Goal: Task Accomplishment & Management: Manage account settings

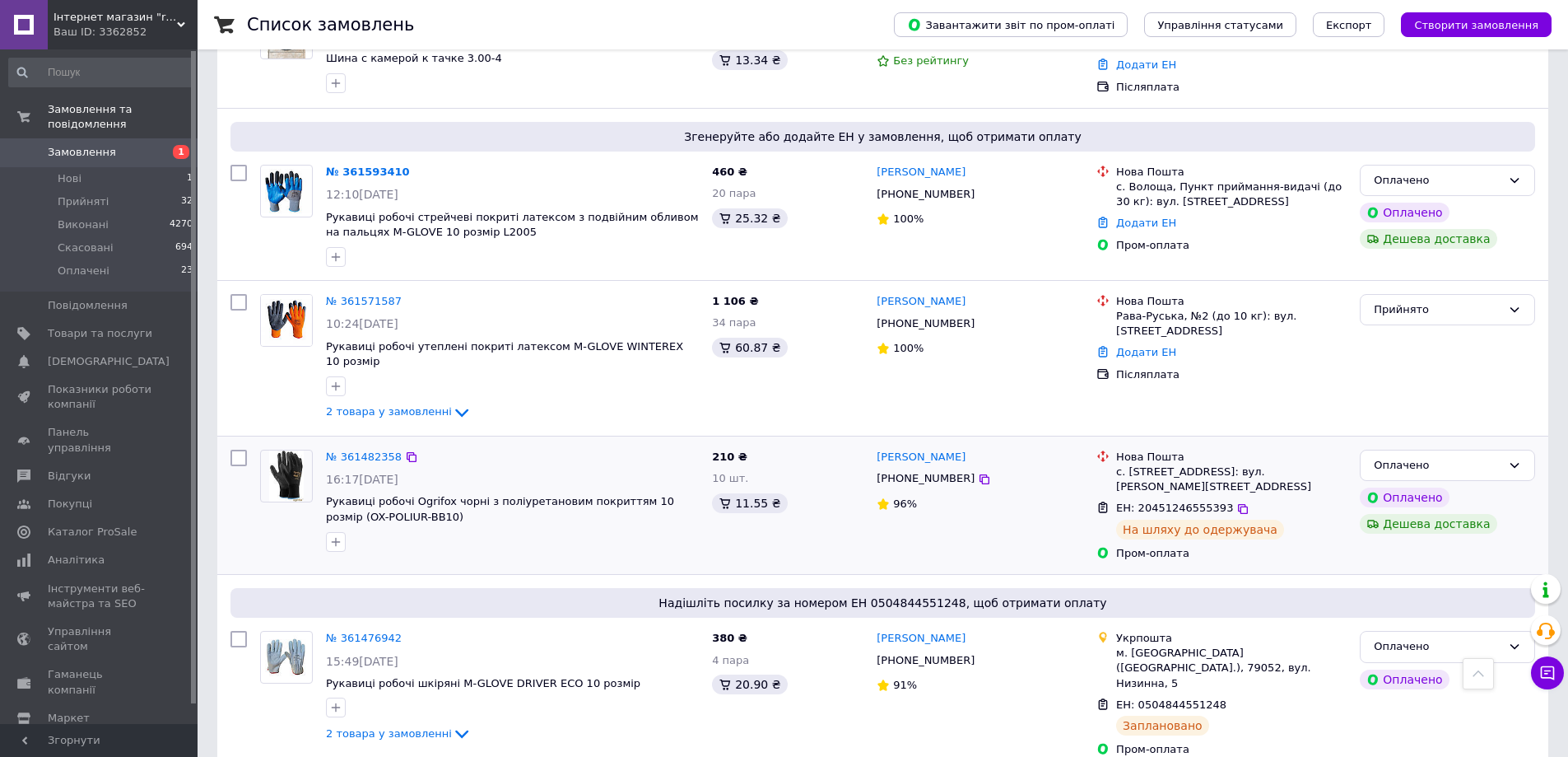
scroll to position [686, 0]
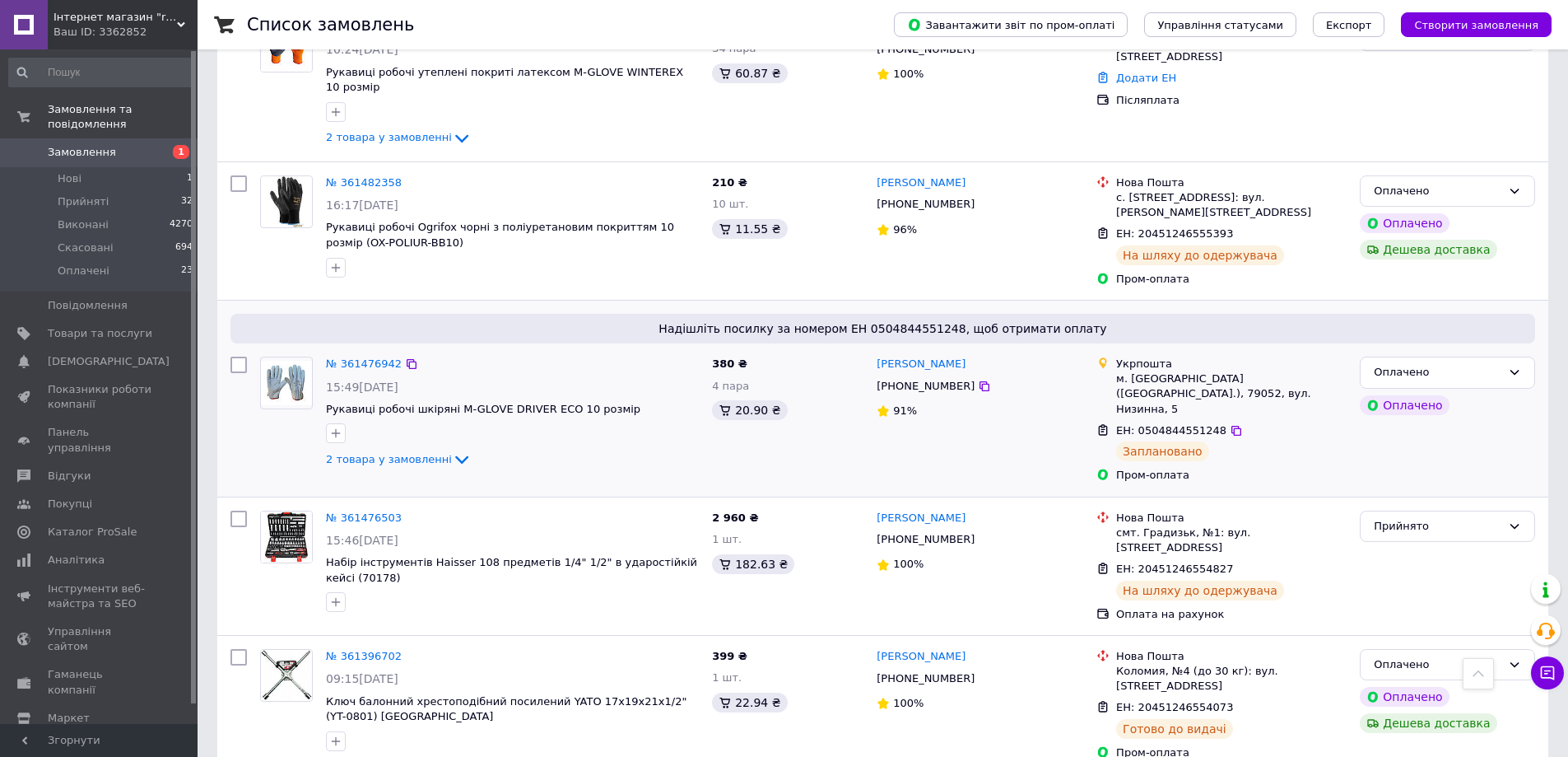
click at [302, 361] on img at bounding box center [286, 383] width 51 height 44
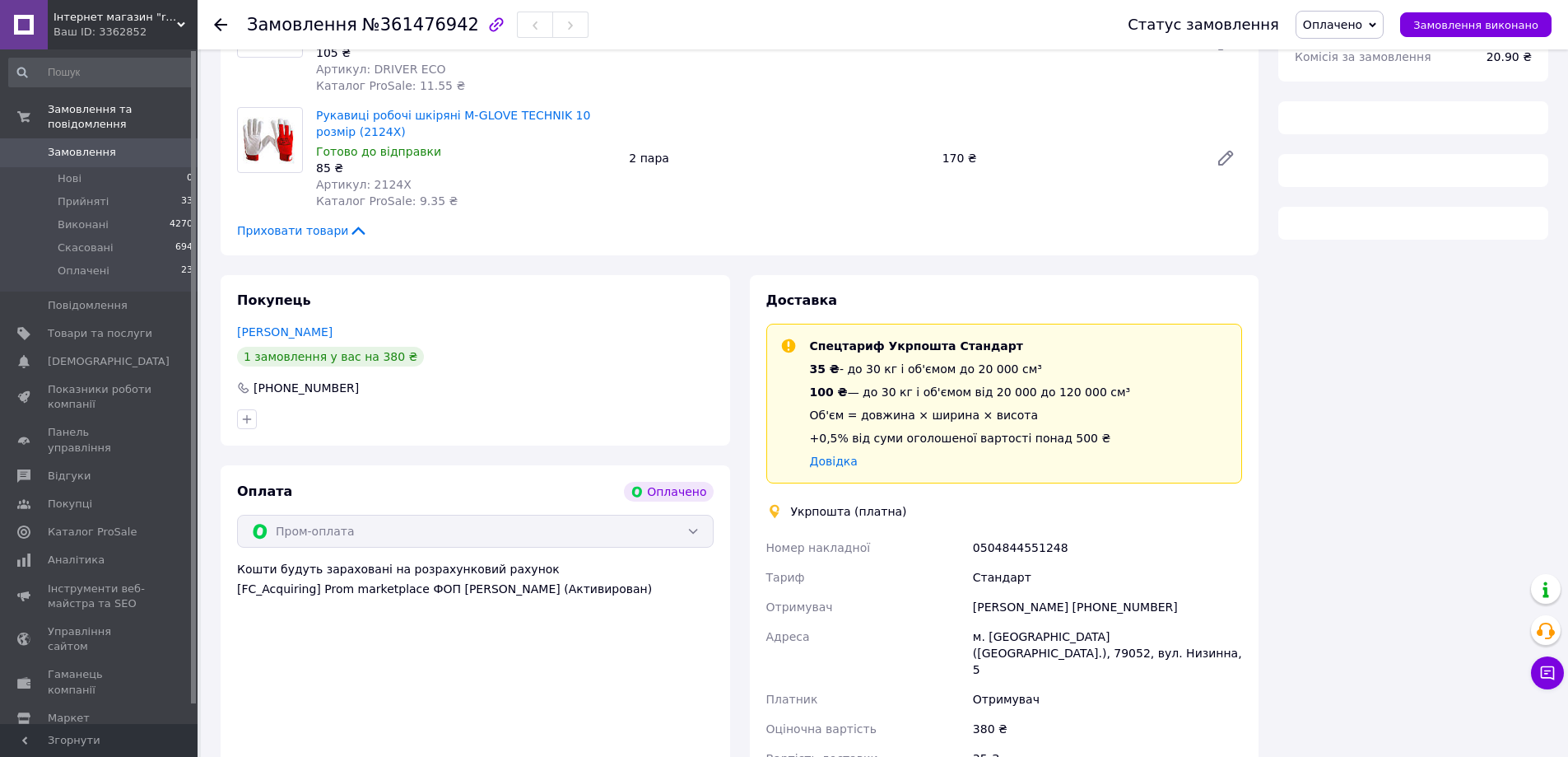
scroll to position [274, 0]
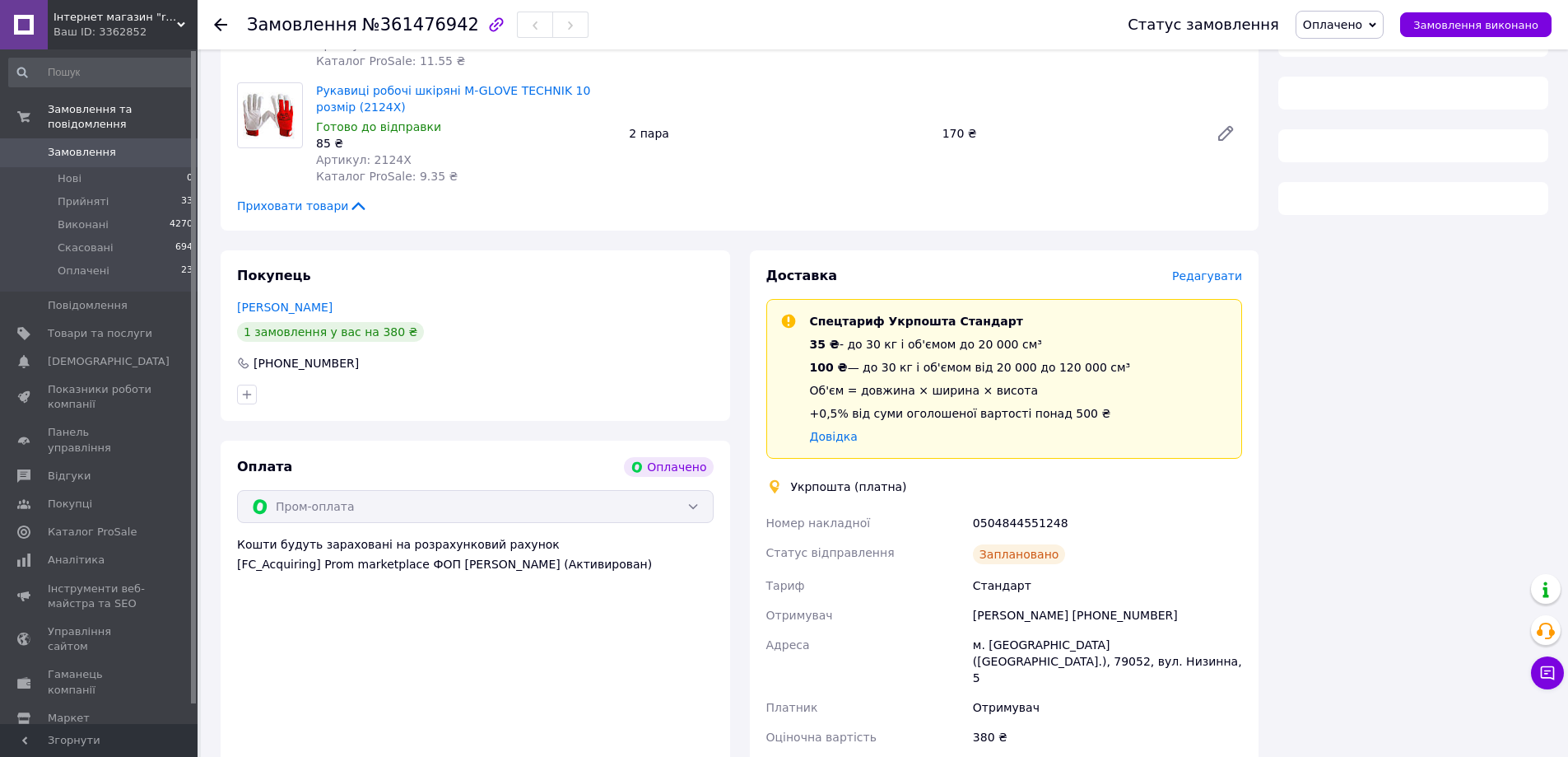
click at [1227, 276] on span "Редагувати" at bounding box center [1206, 276] width 70 height 13
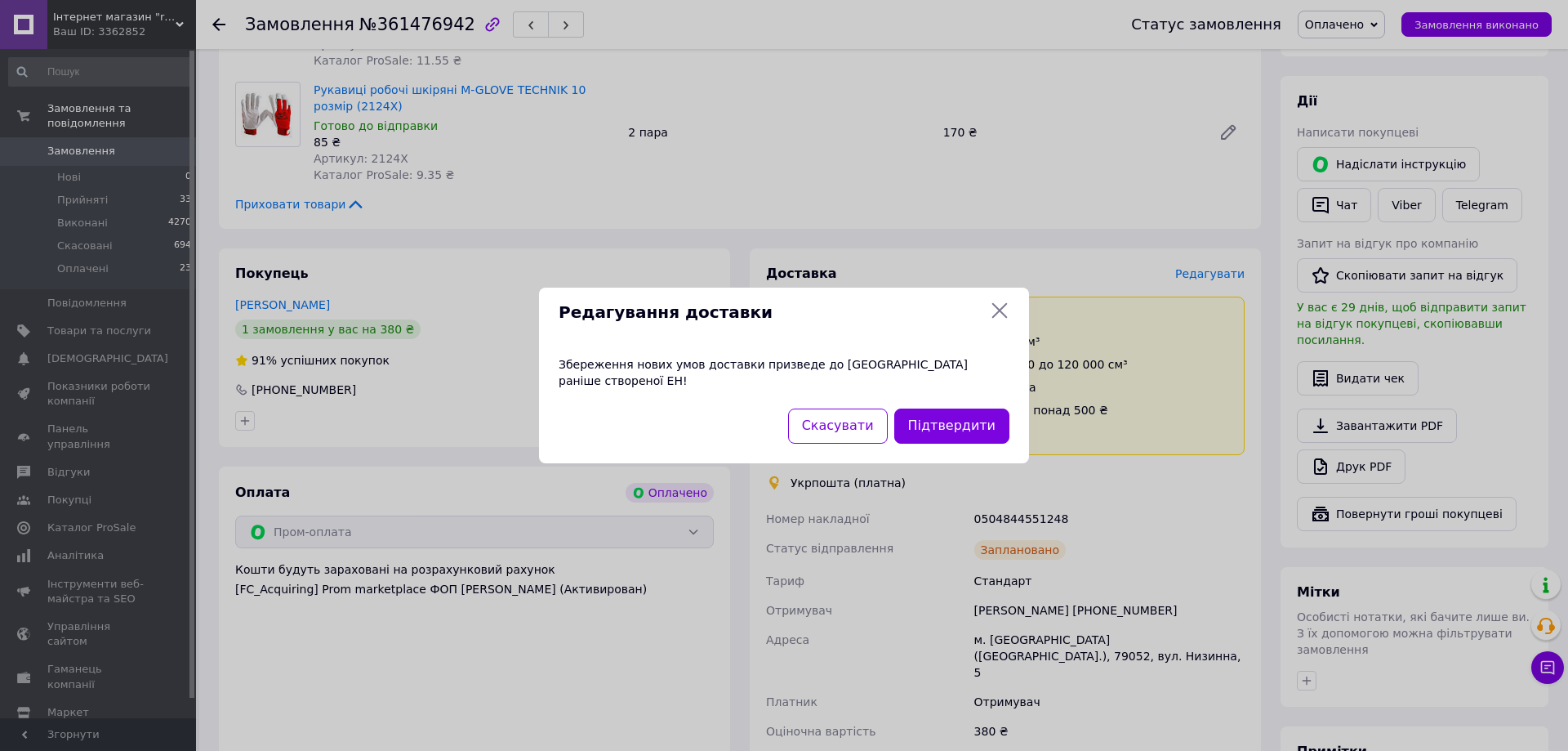
click at [999, 315] on icon at bounding box center [999, 310] width 20 height 20
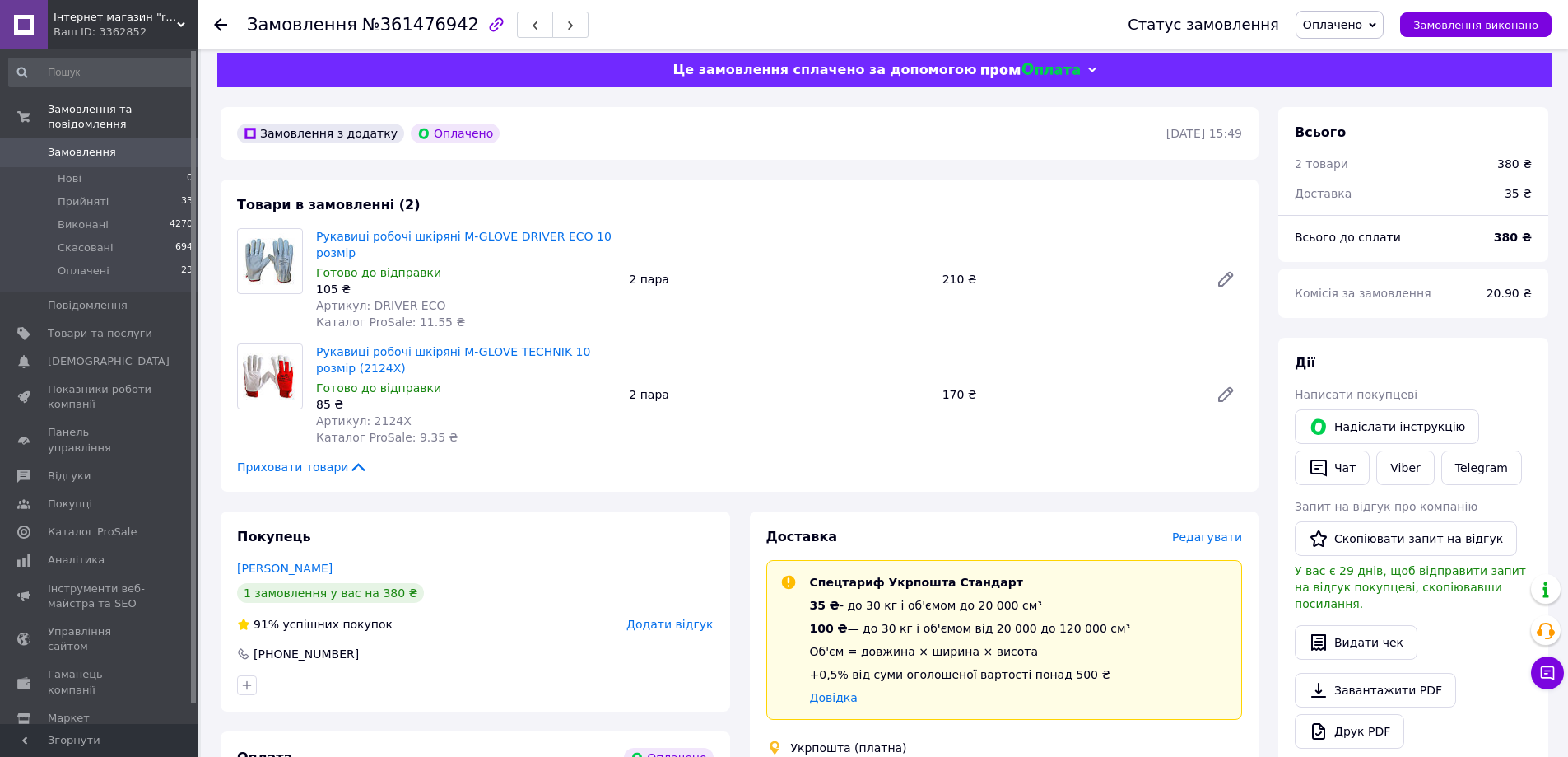
scroll to position [0, 0]
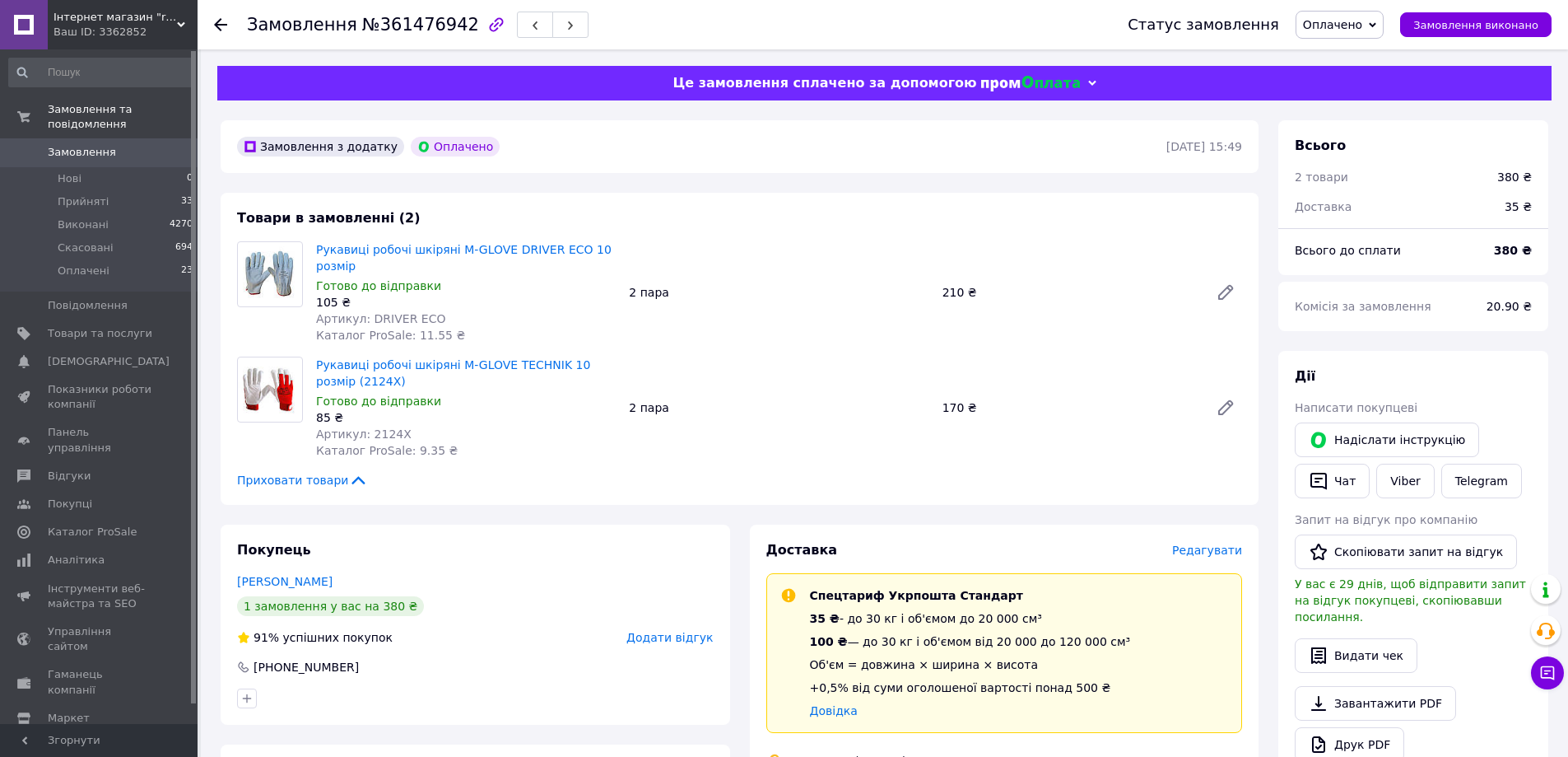
click at [105, 145] on span "Замовлення" at bounding box center [82, 152] width 68 height 14
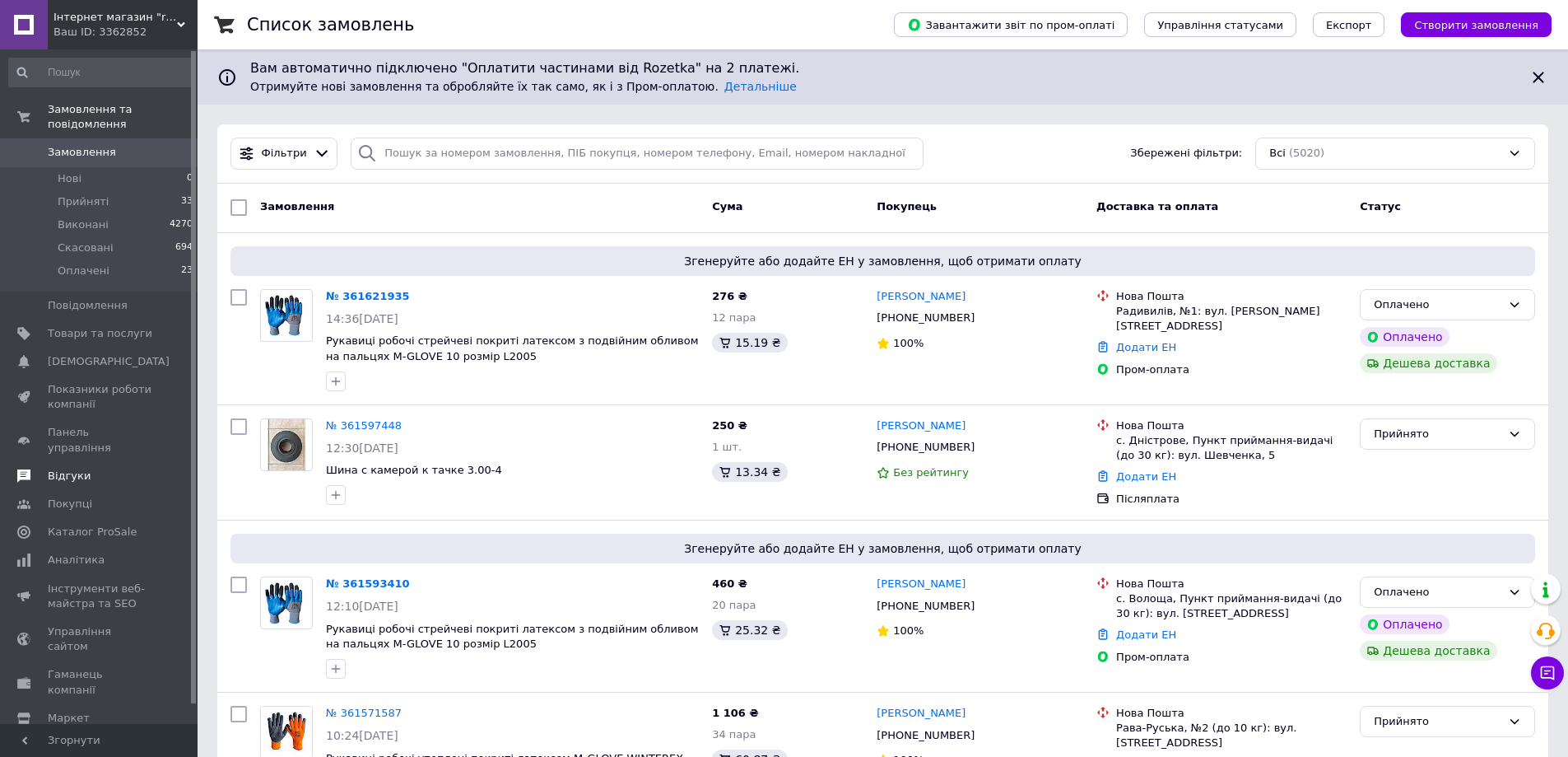
click at [67, 461] on link "Відгуки" at bounding box center [101, 475] width 202 height 28
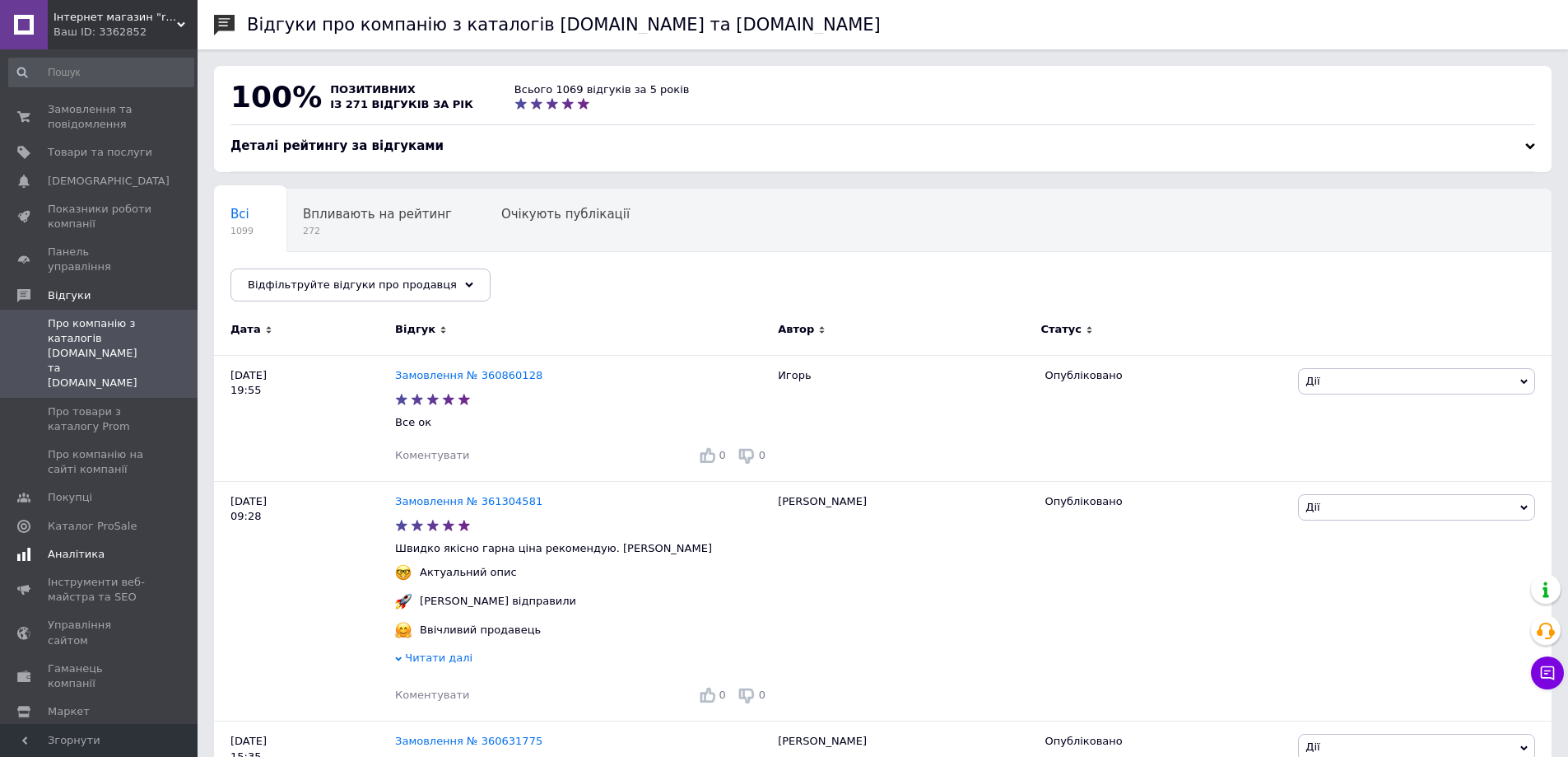
click at [75, 547] on span "Аналітика" at bounding box center [76, 554] width 57 height 14
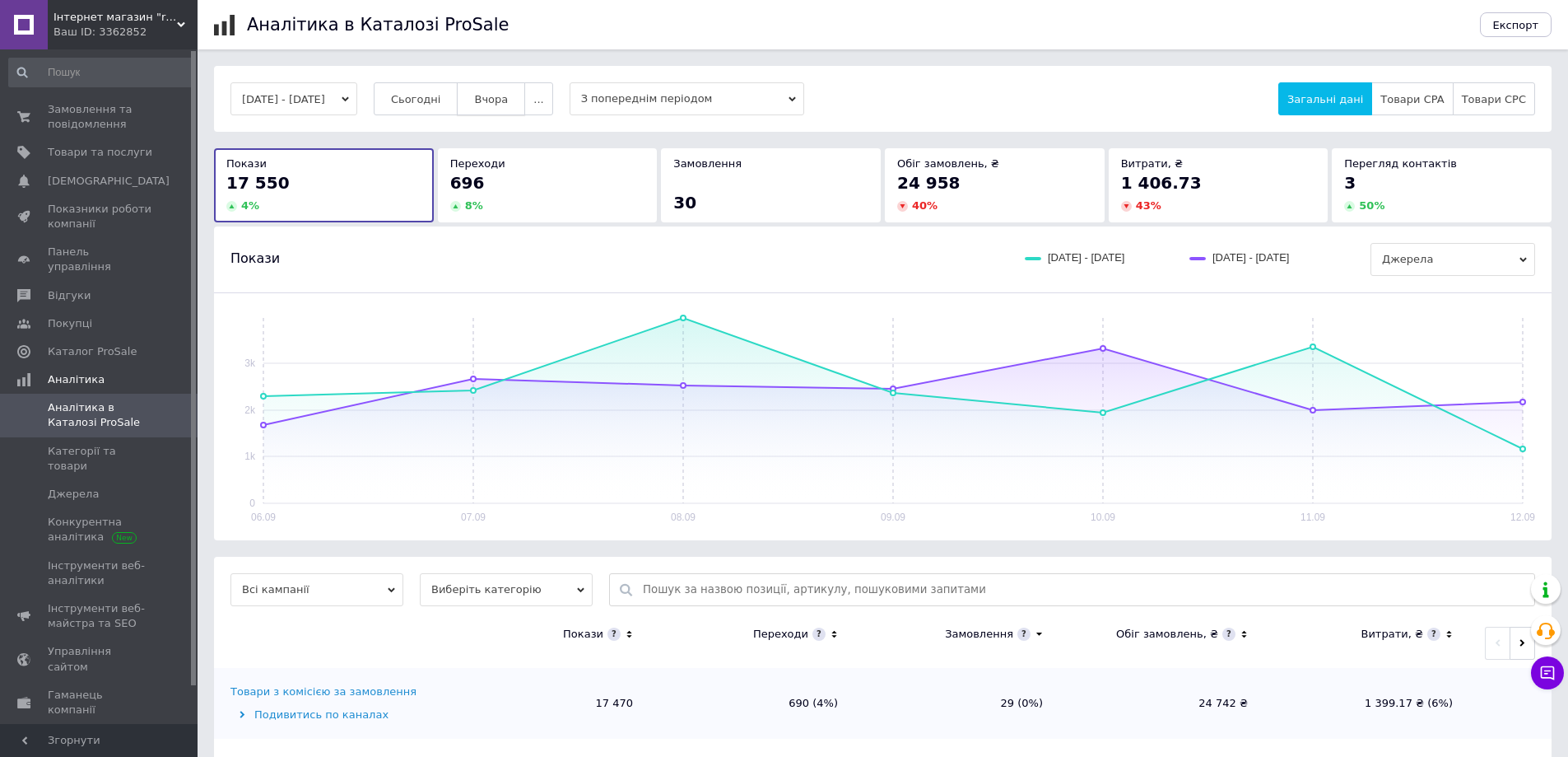
click at [508, 94] on span "Вчора" at bounding box center [490, 99] width 34 height 12
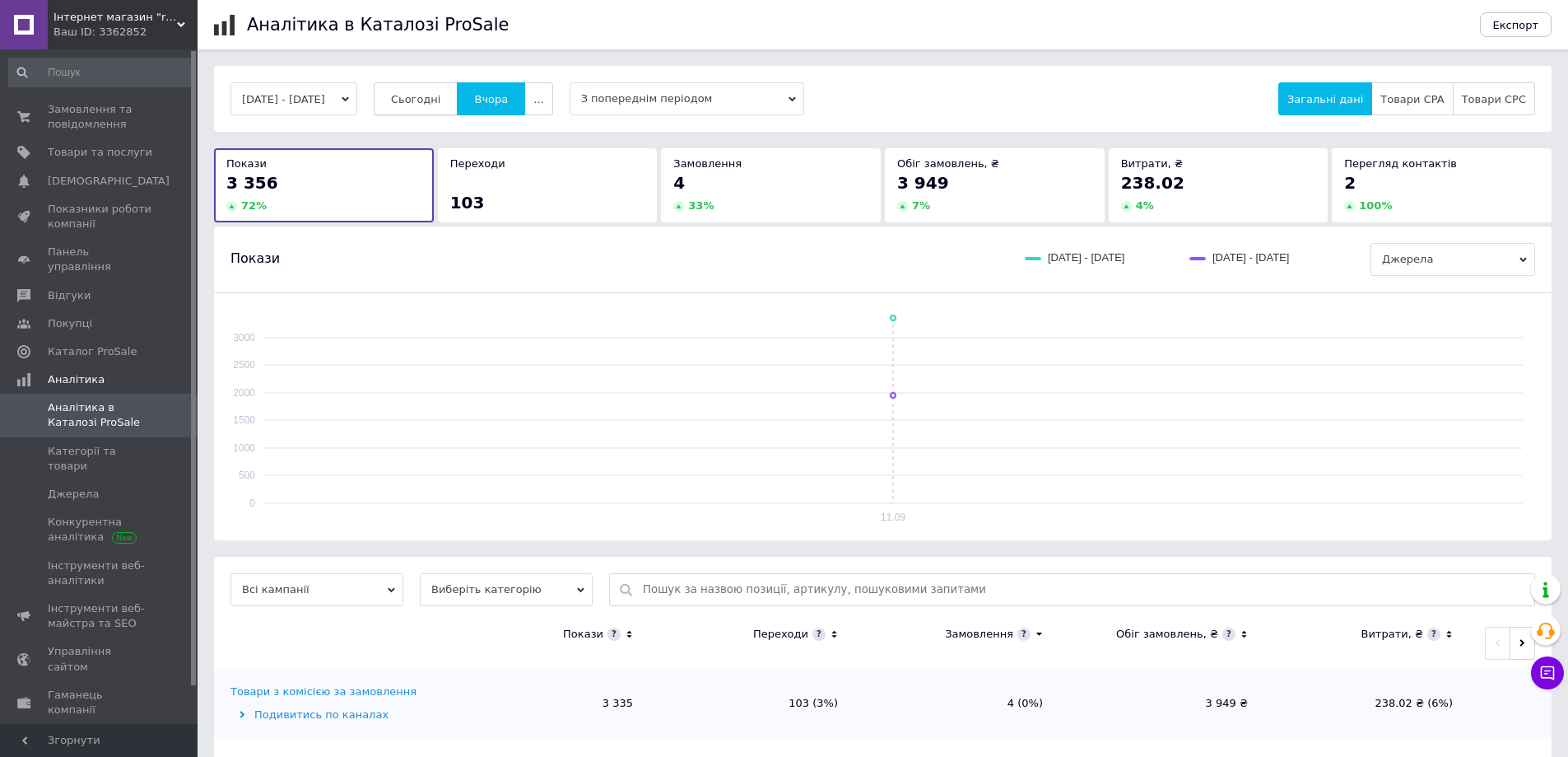
click at [441, 93] on span "Сьогодні" at bounding box center [416, 99] width 50 height 12
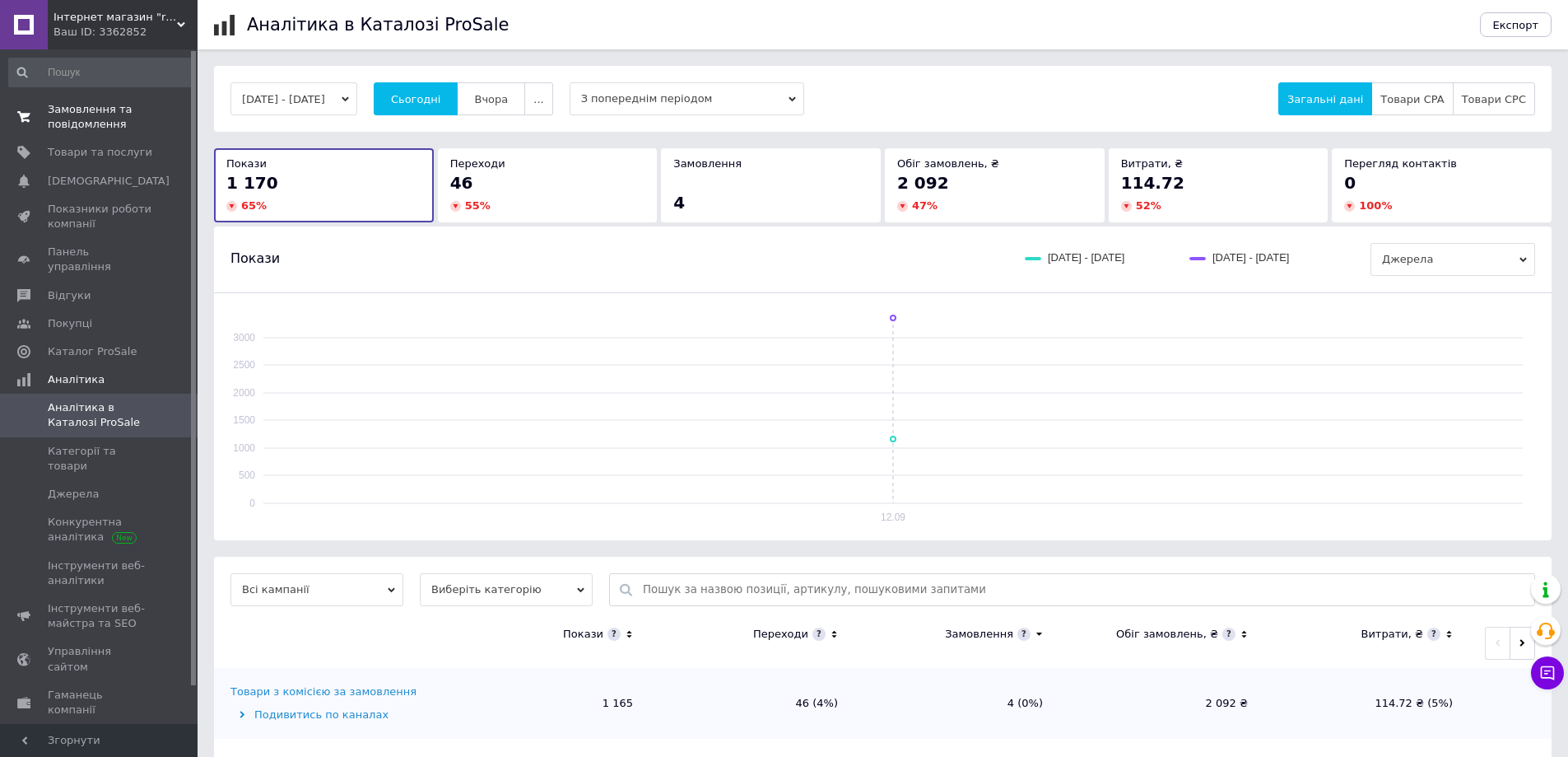
click at [68, 111] on span "Замовлення та повідомлення" at bounding box center [100, 116] width 105 height 30
